Goal: Task Accomplishment & Management: Manage account settings

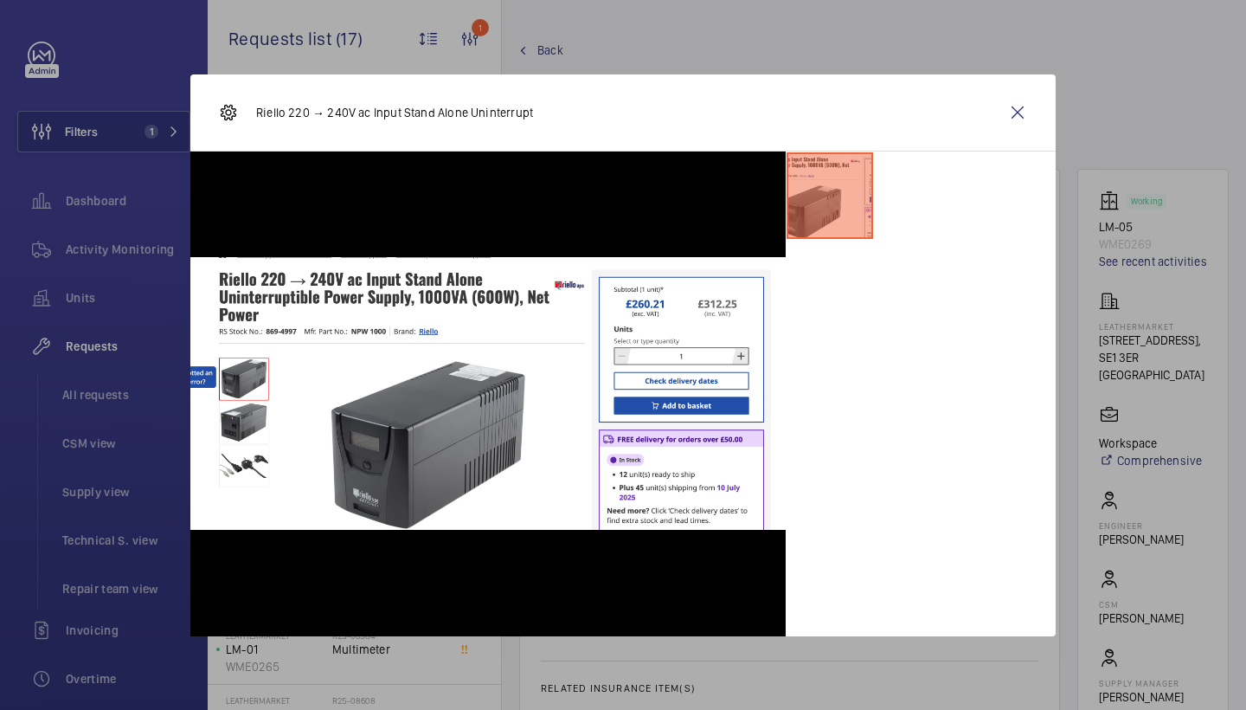
scroll to position [684, 0]
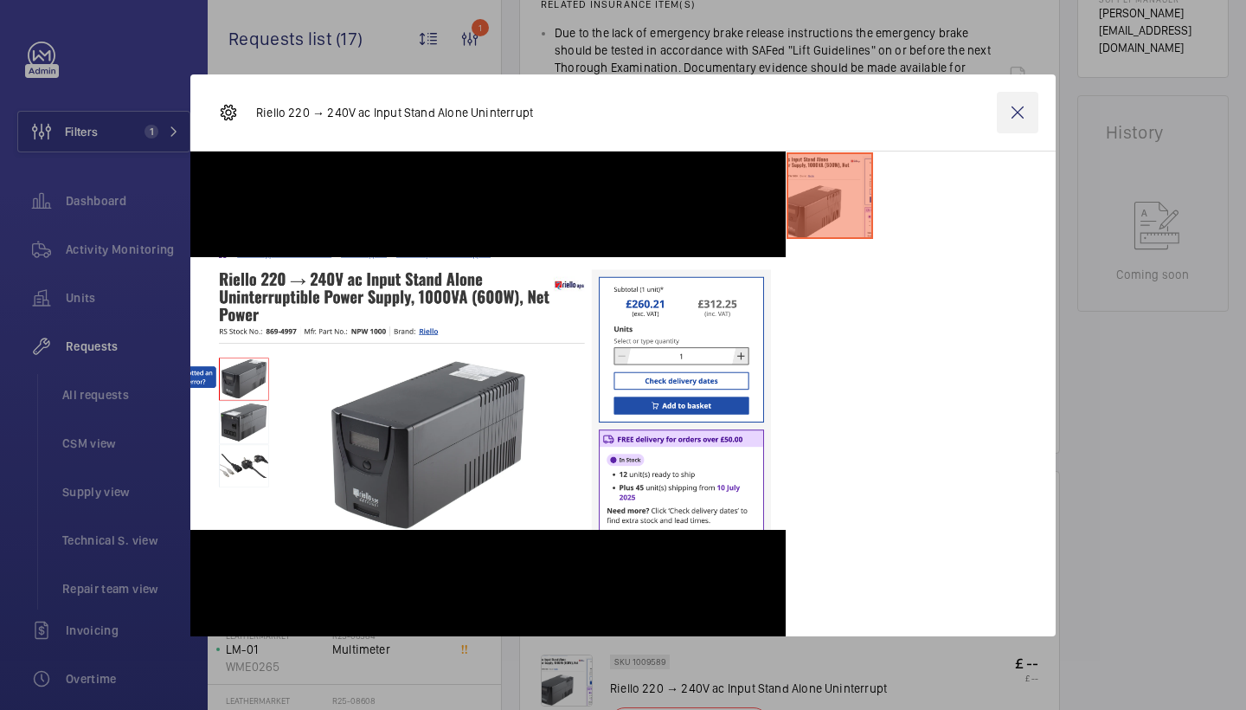
click at [1009, 126] on wm-front-icon-button at bounding box center [1018, 113] width 42 height 42
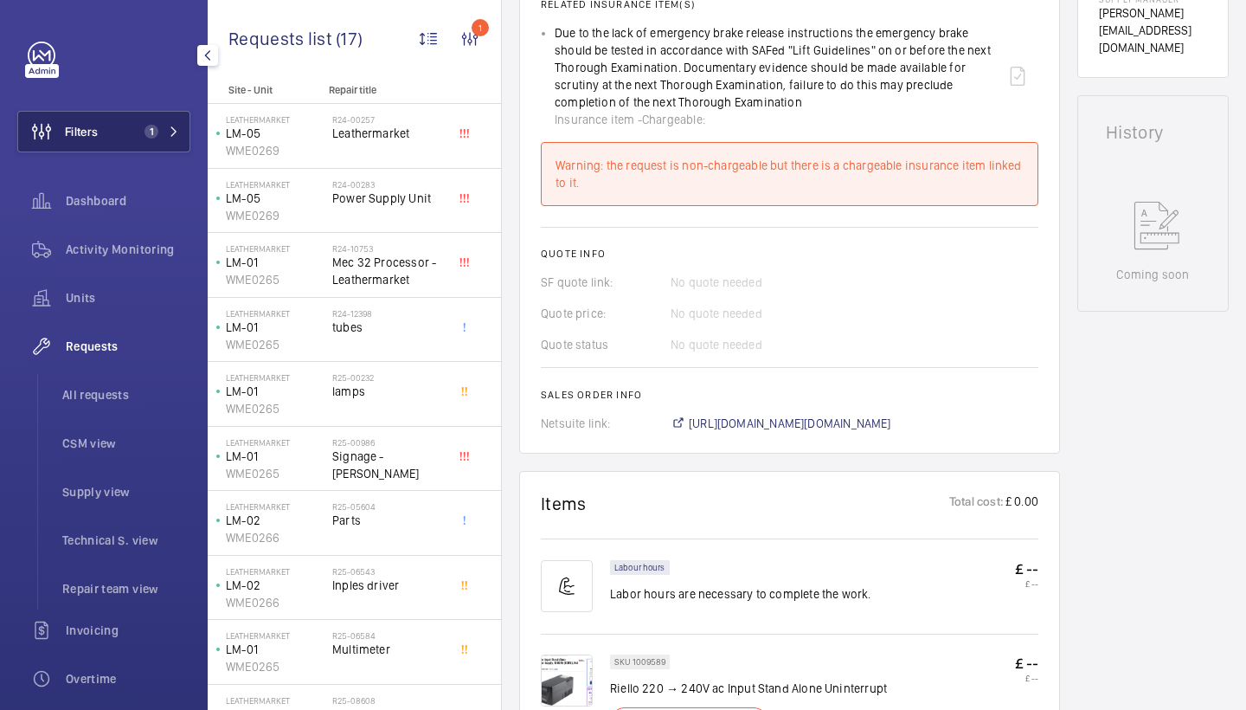
drag, startPoint x: 169, startPoint y: 248, endPoint x: 182, endPoint y: 145, distance: 104.7
click at [169, 248] on span "Activity Monitoring" at bounding box center [128, 249] width 125 height 17
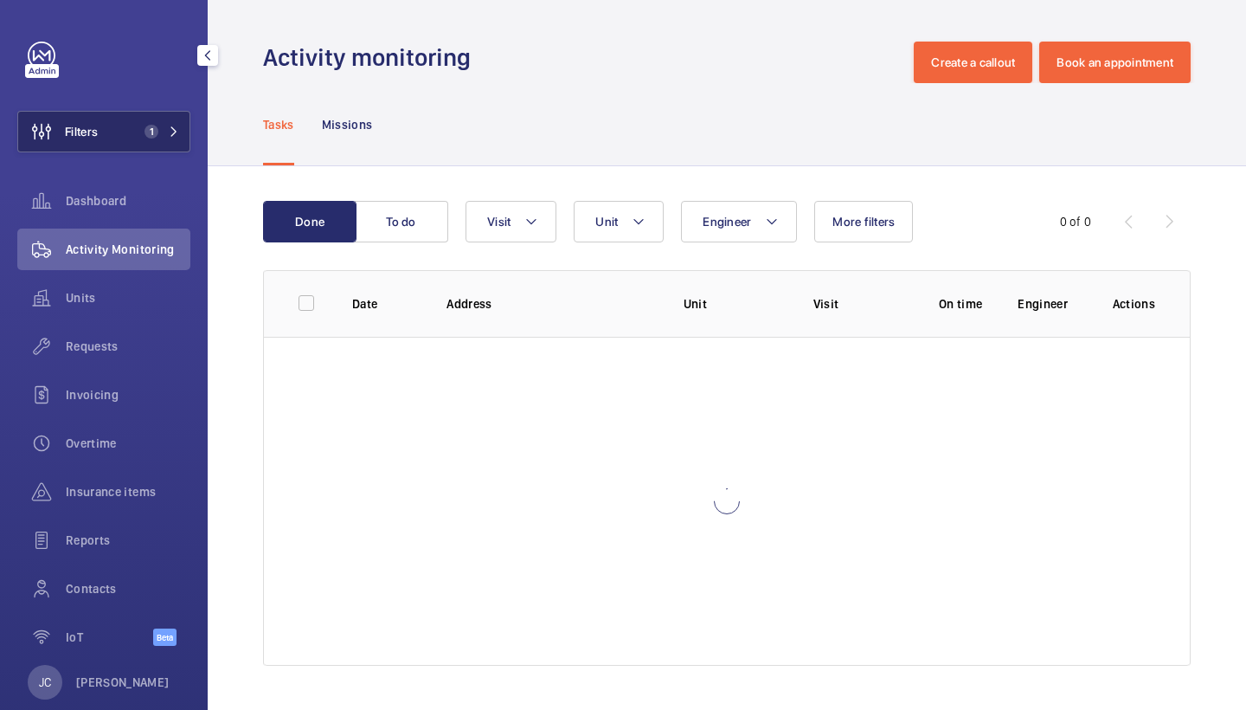
click at [179, 140] on button "Filters 1" at bounding box center [103, 132] width 173 height 42
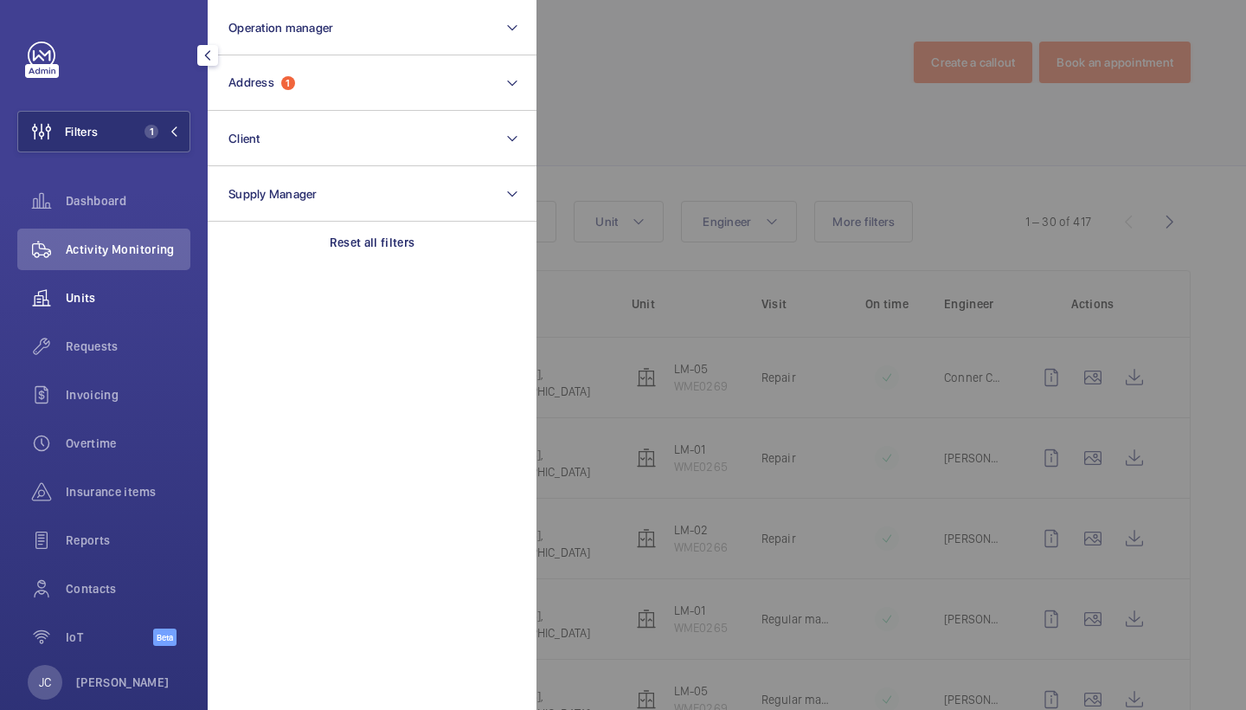
click at [390, 253] on div "Reset all filters" at bounding box center [372, 243] width 329 height 42
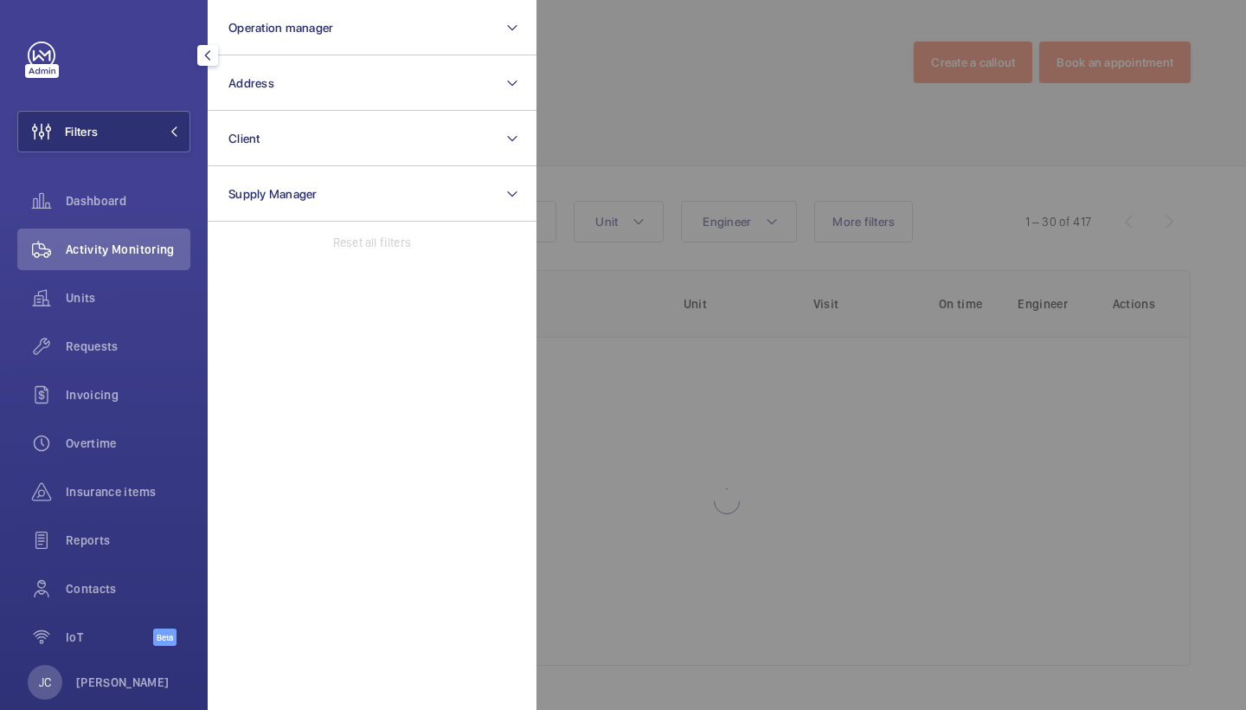
drag, startPoint x: 92, startPoint y: 350, endPoint x: 732, endPoint y: 158, distance: 668.5
click at [92, 351] on span "Requests" at bounding box center [128, 346] width 125 height 17
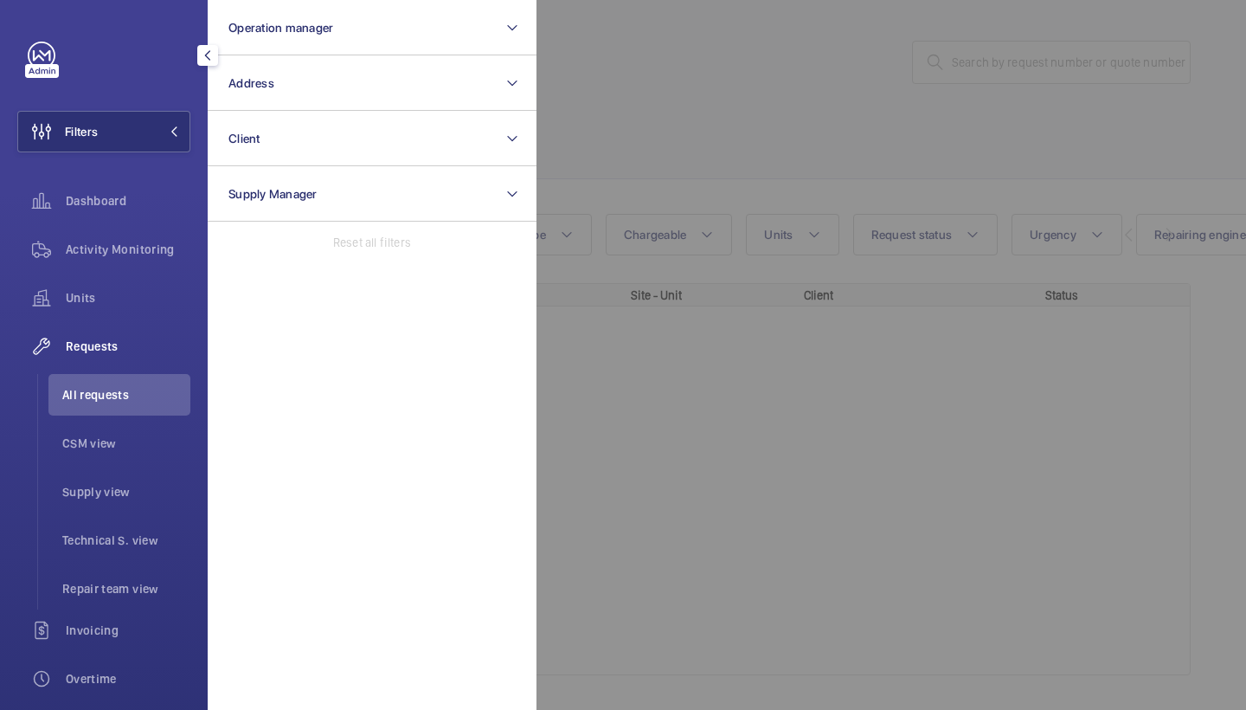
drag, startPoint x: 732, startPoint y: 158, endPoint x: 873, endPoint y: 134, distance: 143.2
click at [732, 158] on div at bounding box center [1160, 355] width 1246 height 710
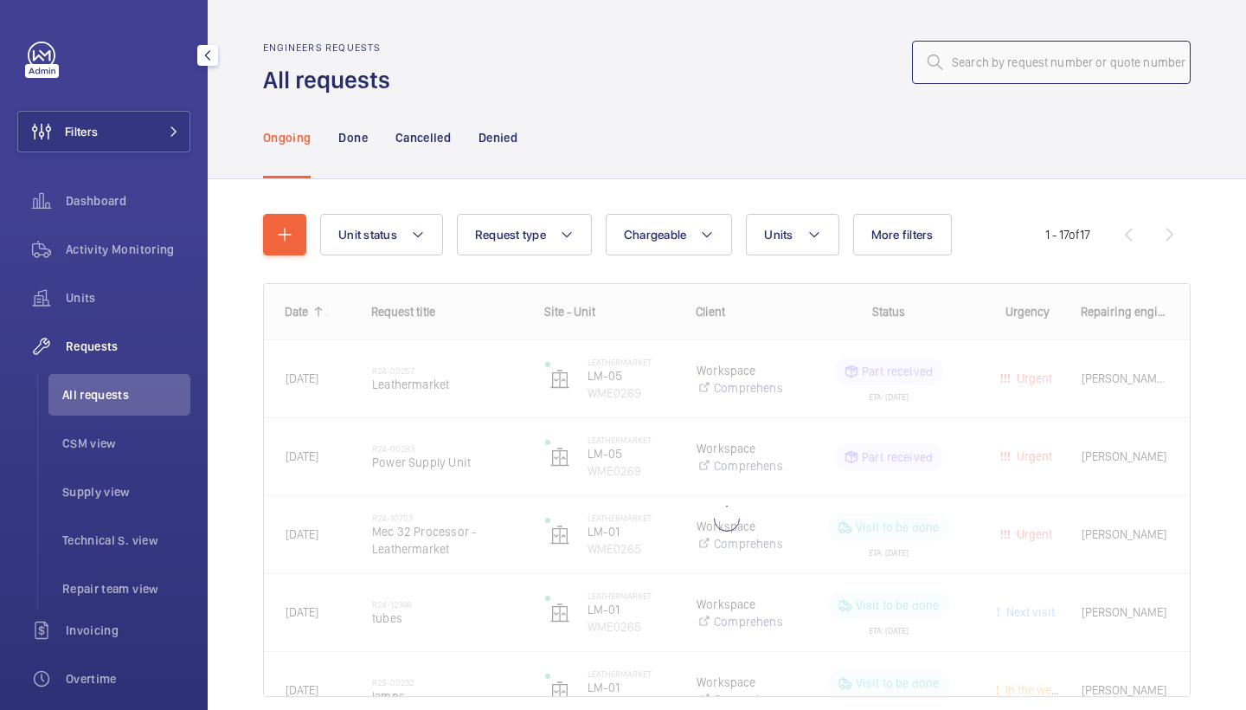
click at [1072, 71] on input "text" at bounding box center [1051, 62] width 279 height 43
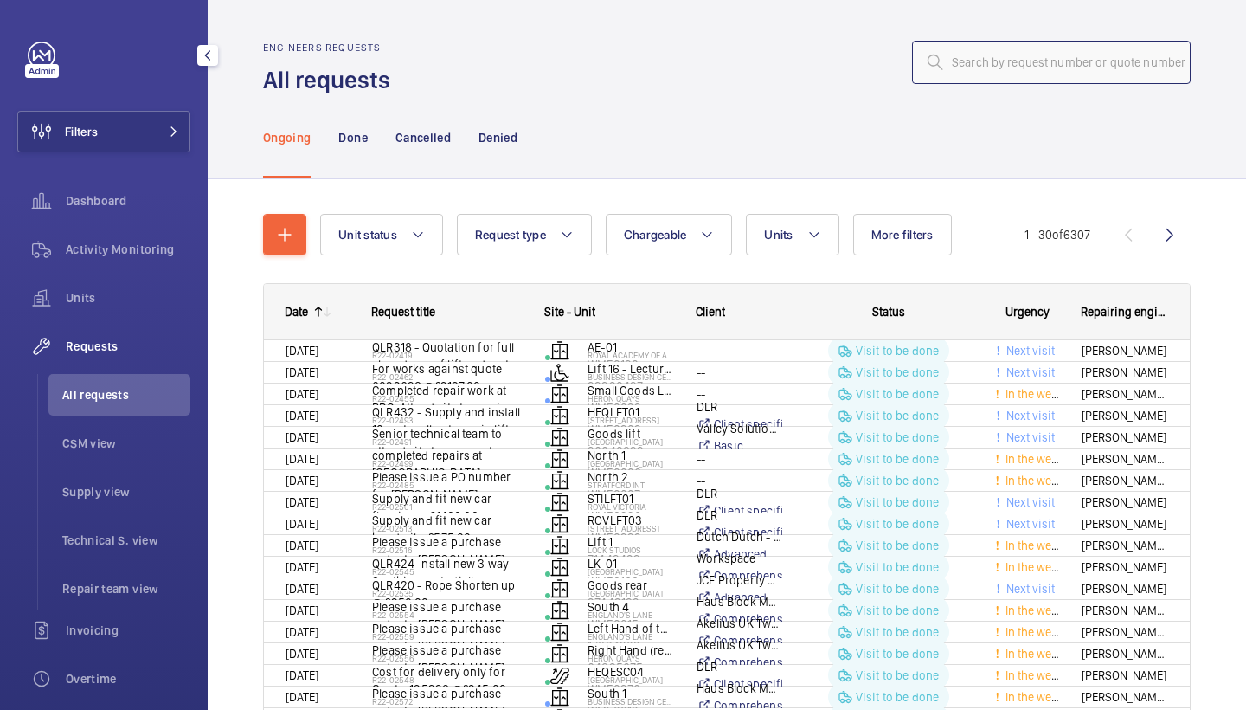
paste input "R25-12503"
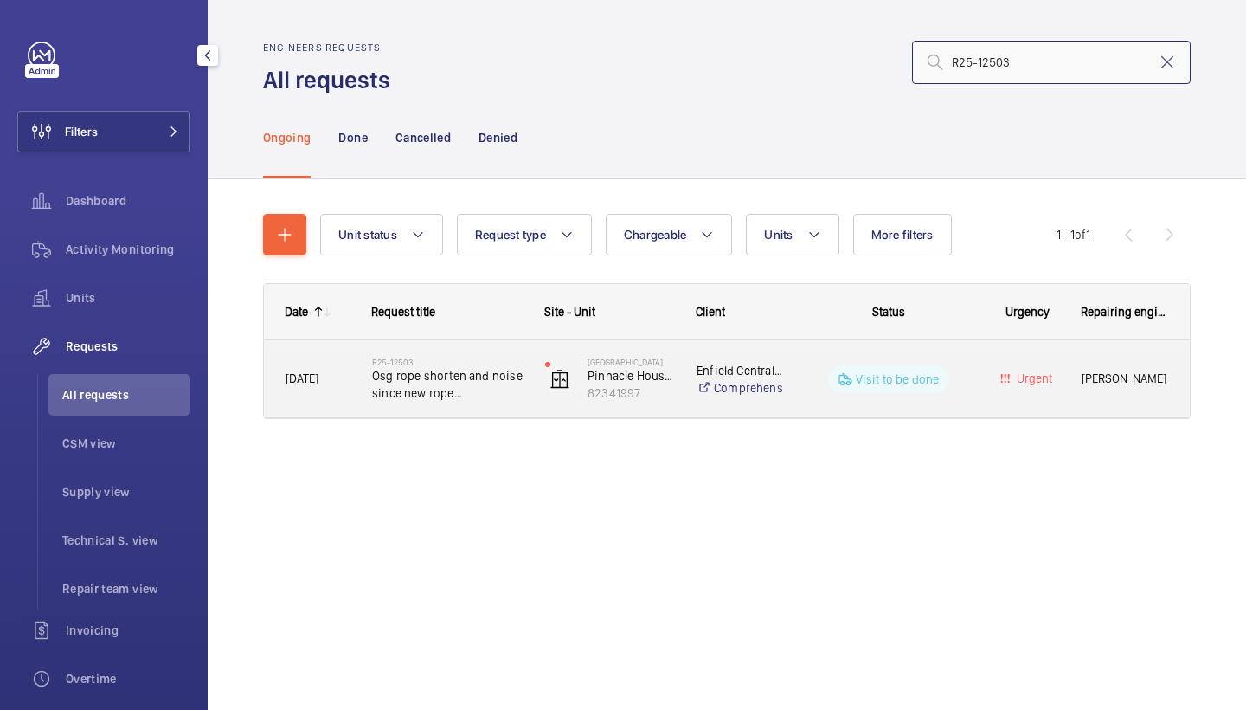
type input "R25-12503"
click at [467, 389] on span "Osg rope shorten and noise since new rope investigation" at bounding box center [447, 384] width 151 height 35
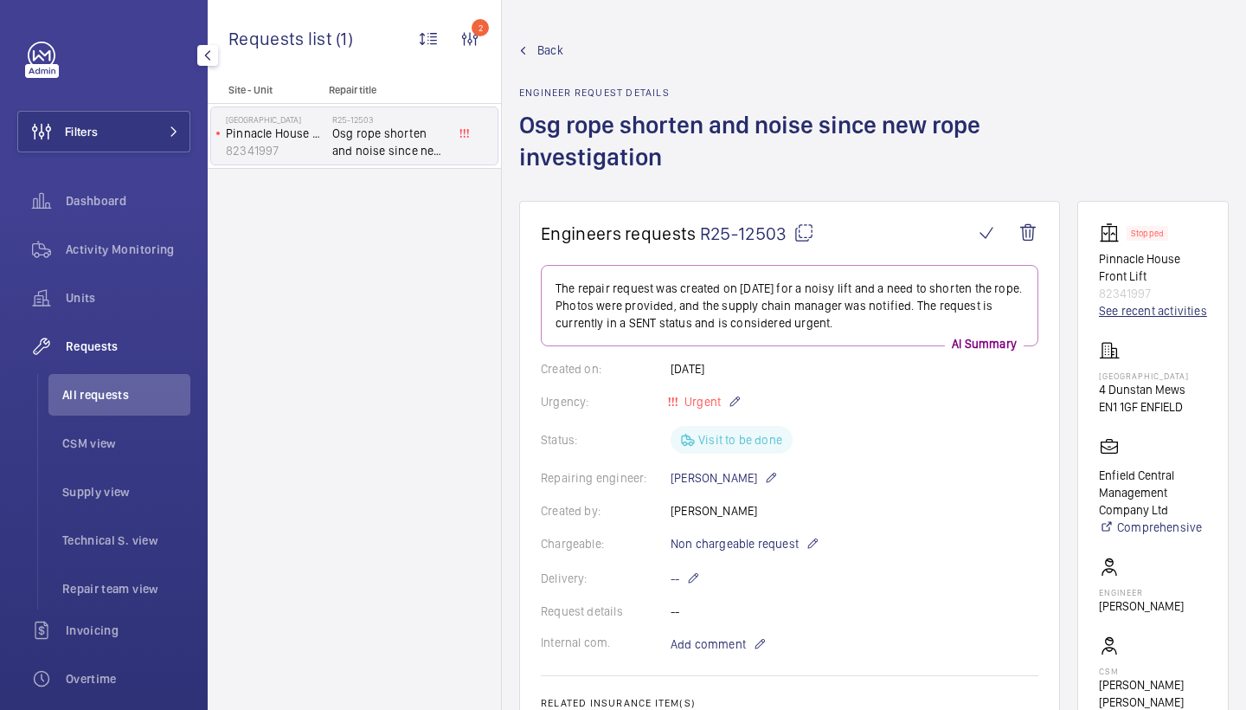
click at [1135, 304] on link "See recent activities" at bounding box center [1153, 310] width 108 height 17
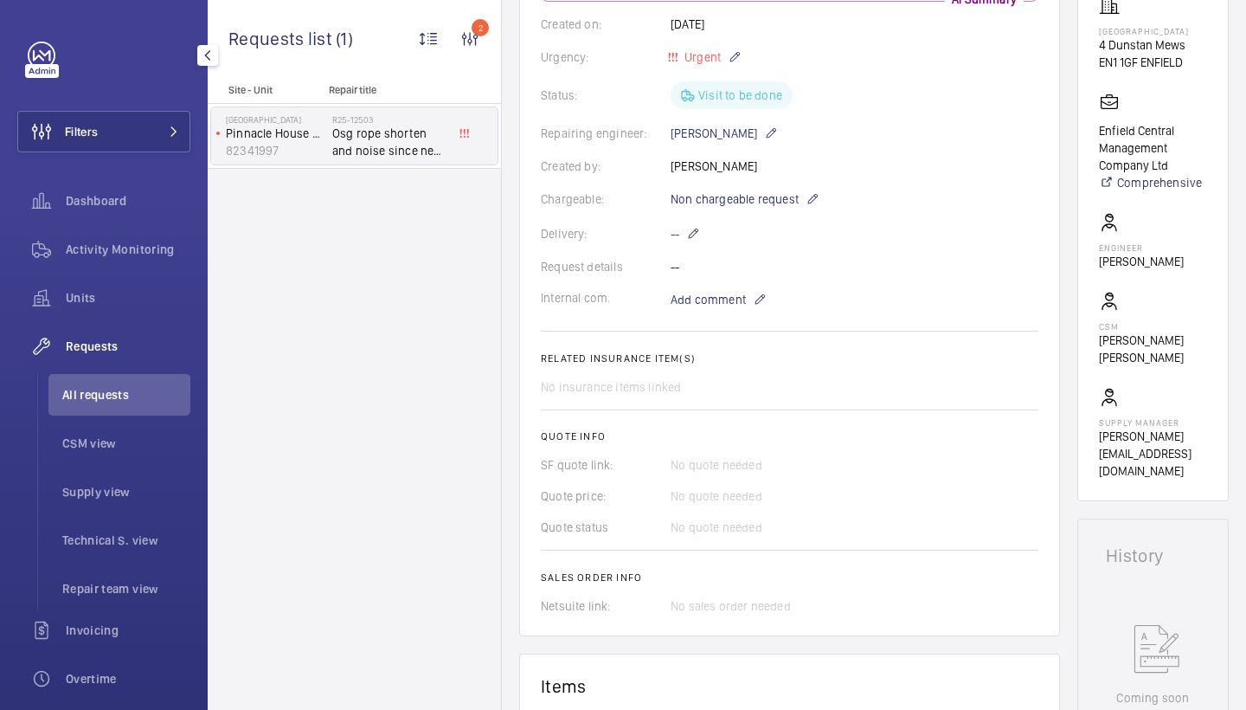
scroll to position [785, 0]
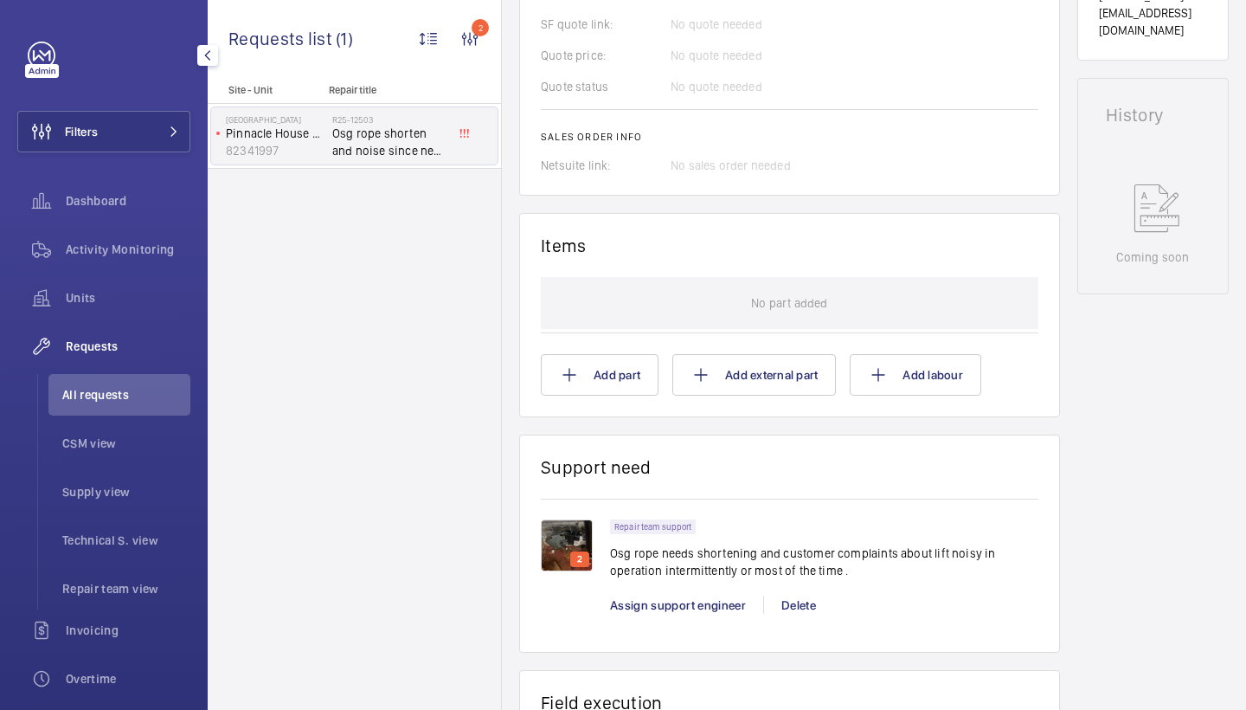
click at [682, 625] on div "Repair team support Osg rope needs shortening and customer complaints about lif…" at bounding box center [824, 575] width 428 height 112
click at [682, 603] on span "Assign support engineer" at bounding box center [678, 605] width 136 height 14
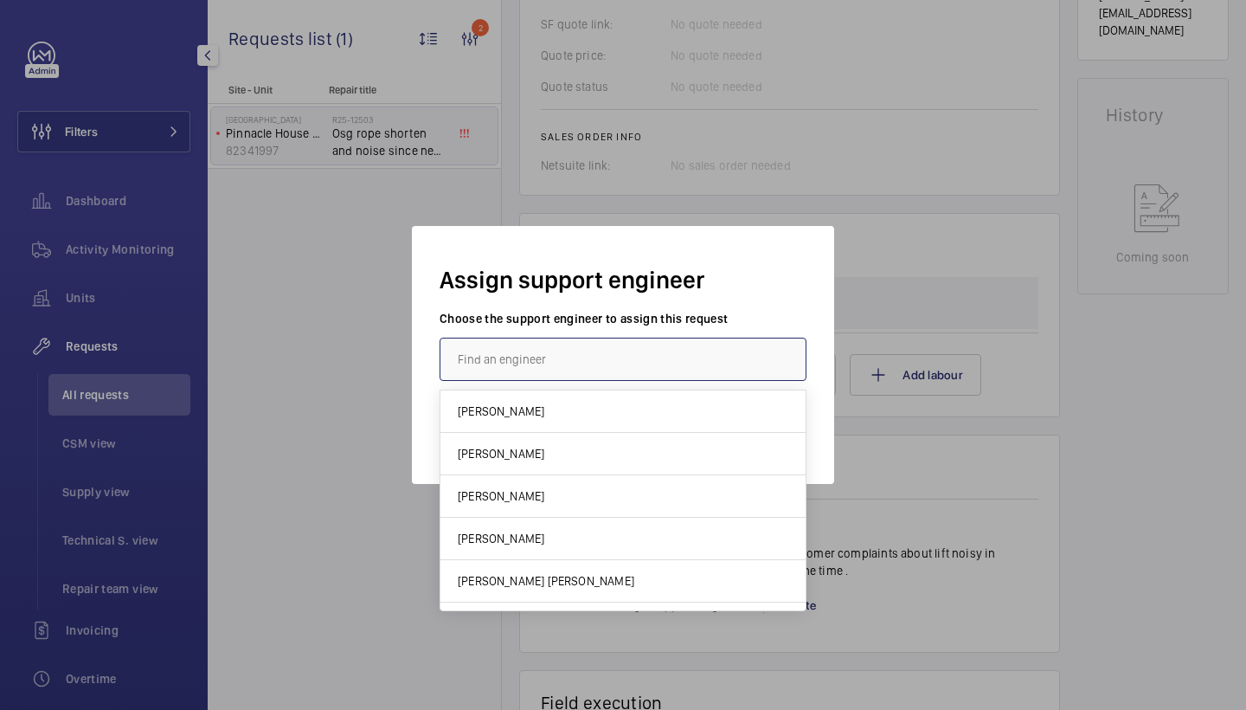
click at [589, 357] on input "text" at bounding box center [623, 359] width 367 height 43
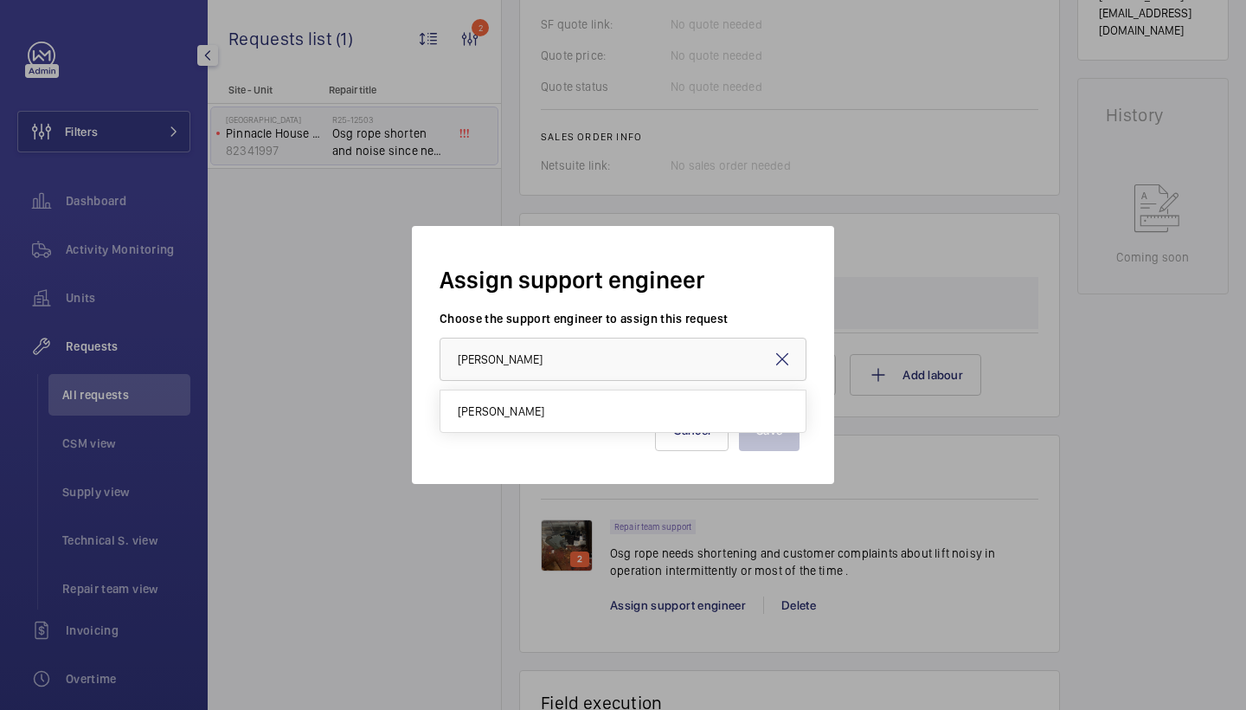
drag, startPoint x: 570, startPoint y: 402, endPoint x: 591, endPoint y: 402, distance: 21.6
click at [570, 402] on mat-option "[PERSON_NAME]" at bounding box center [623, 411] width 365 height 42
type input "[PERSON_NAME]"
click at [750, 430] on button "Save" at bounding box center [769, 430] width 61 height 42
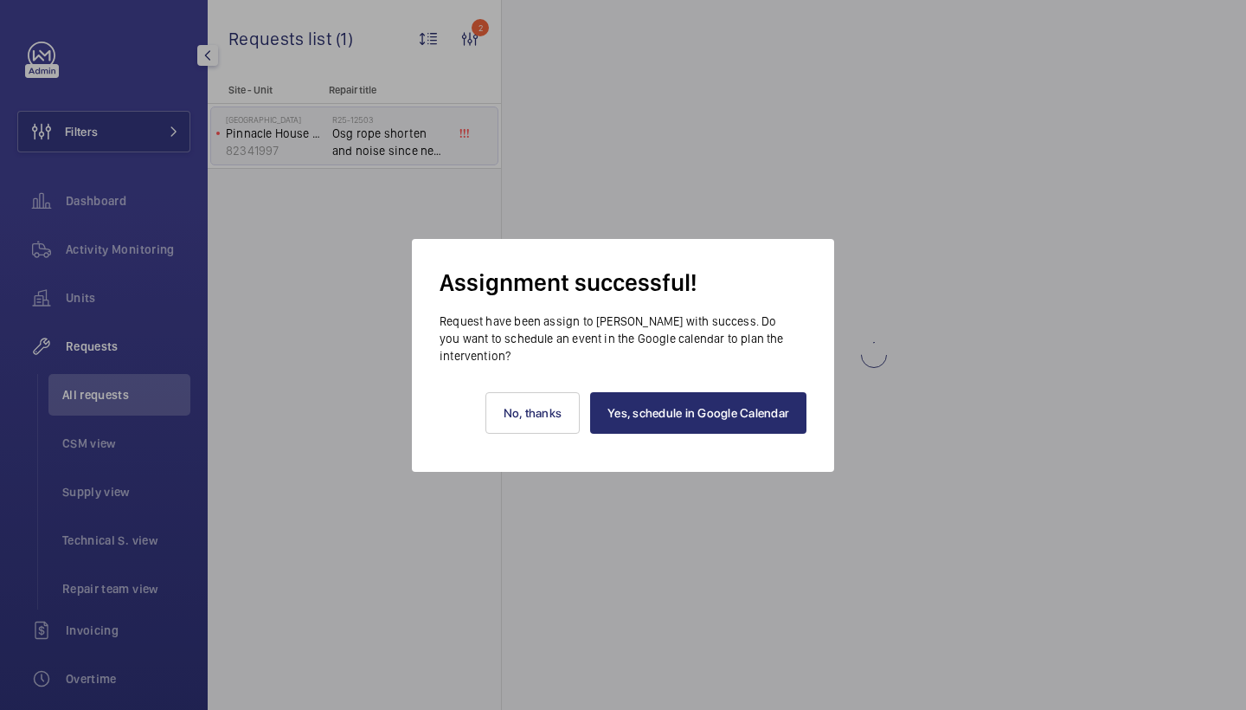
click at [740, 411] on link "Yes, schedule in Google Calendar" at bounding box center [698, 413] width 216 height 42
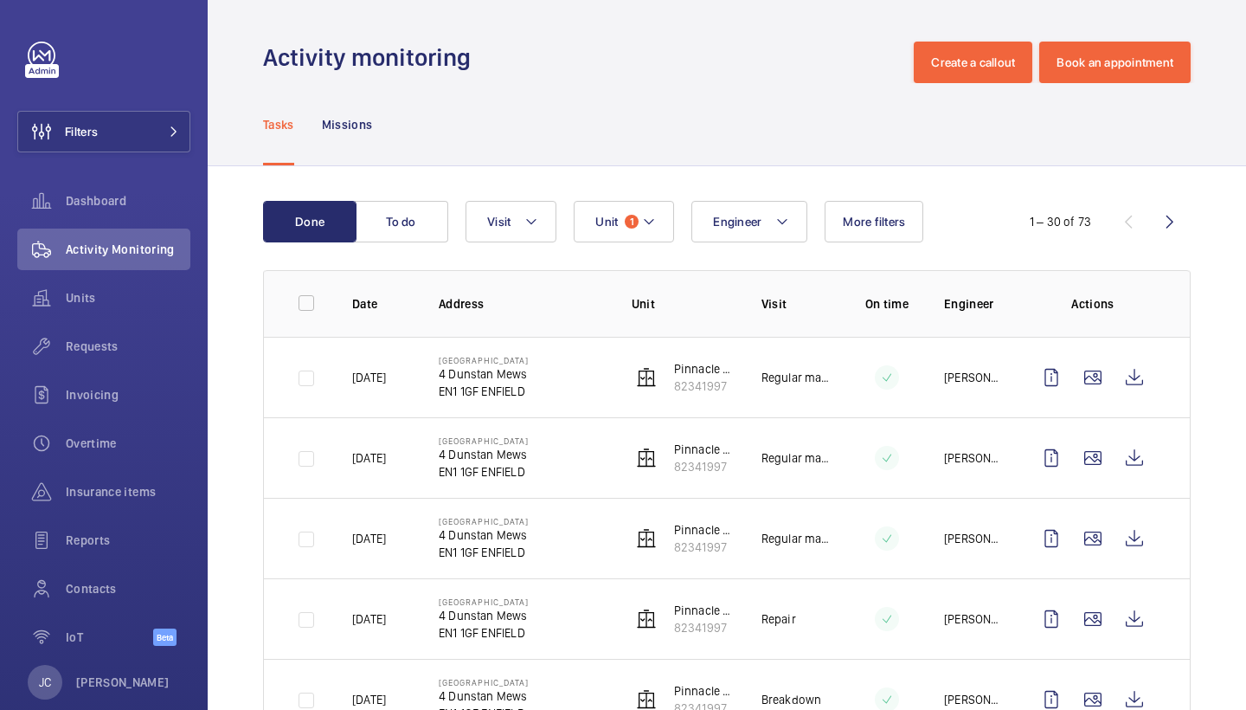
scroll to position [53, 0]
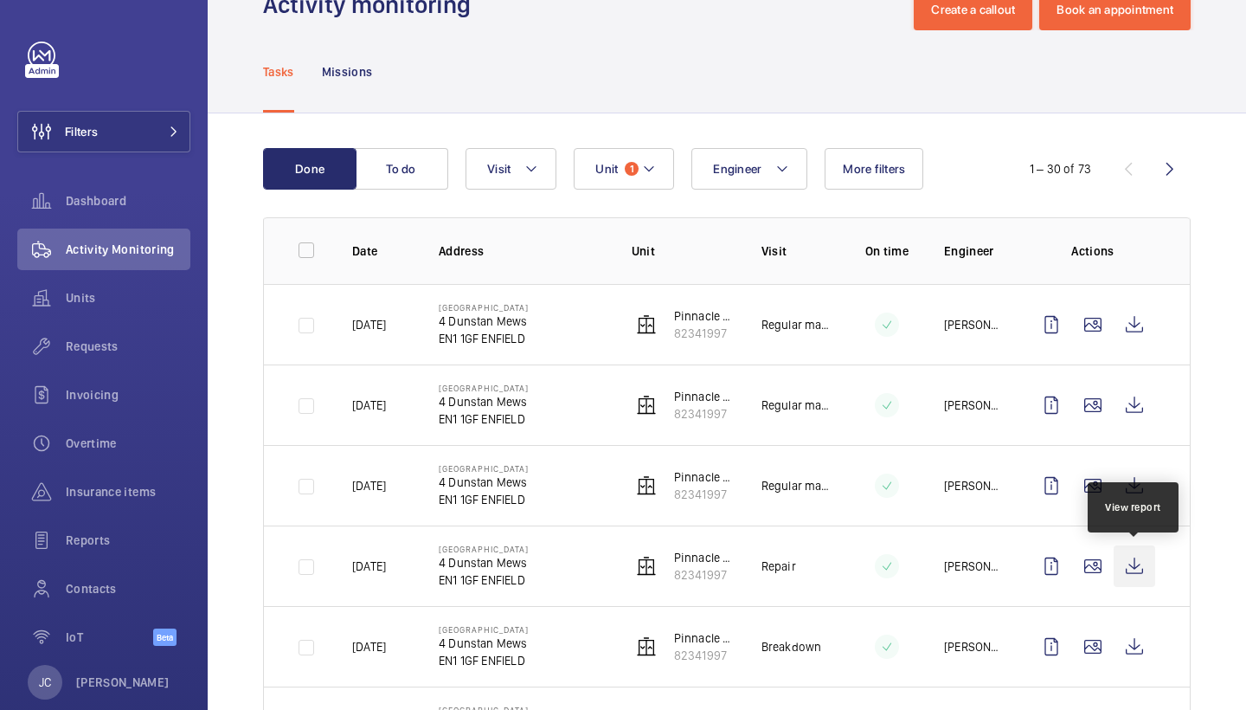
click at [1134, 575] on wm-front-icon-button at bounding box center [1135, 566] width 42 height 42
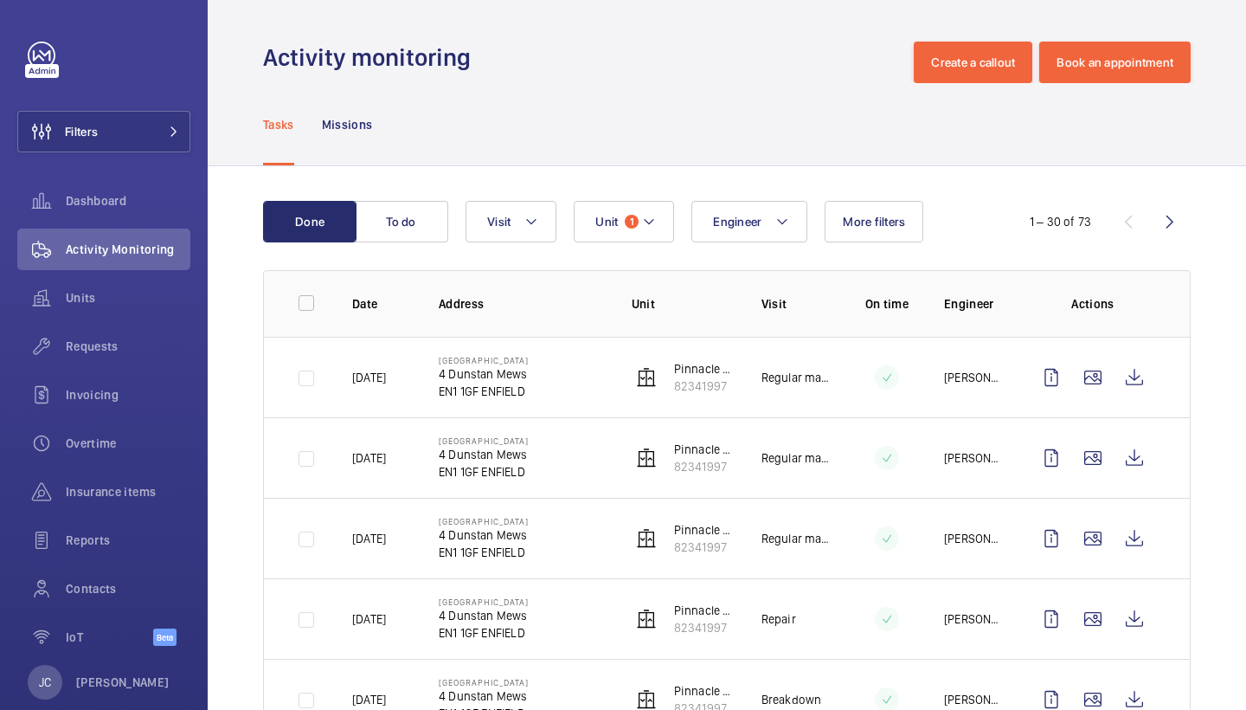
scroll to position [0, 0]
